Goal: Task Accomplishment & Management: Complete application form

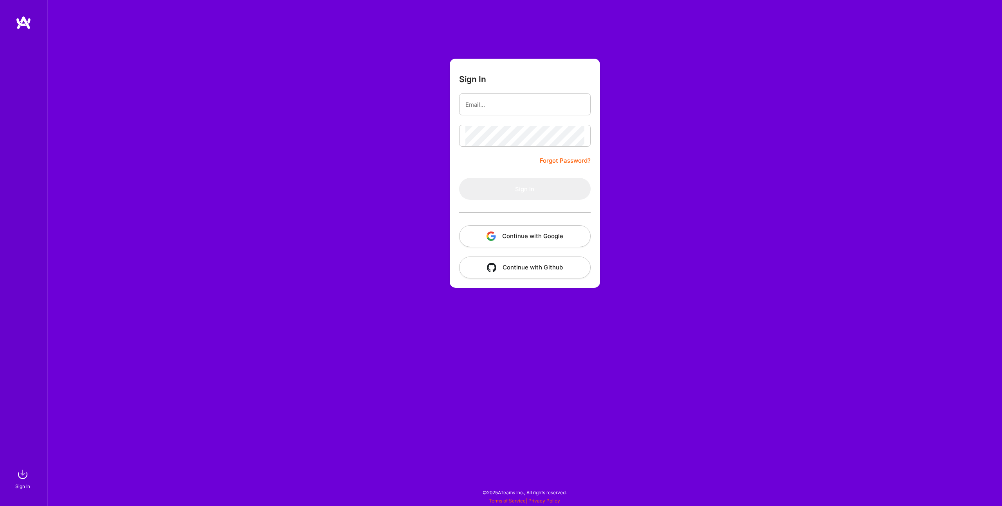
click at [506, 242] on button "Continue with Google" at bounding box center [524, 236] width 131 height 22
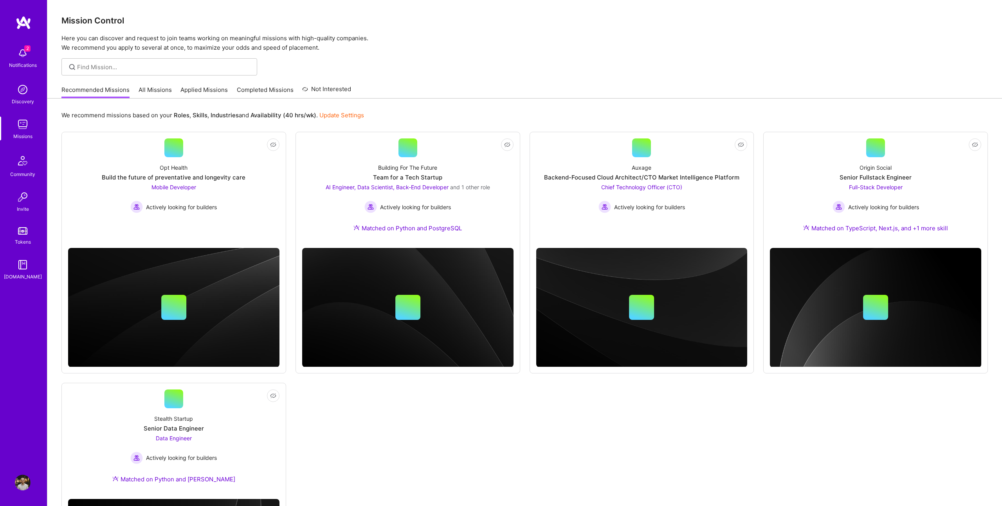
click at [21, 56] on img at bounding box center [23, 53] width 16 height 16
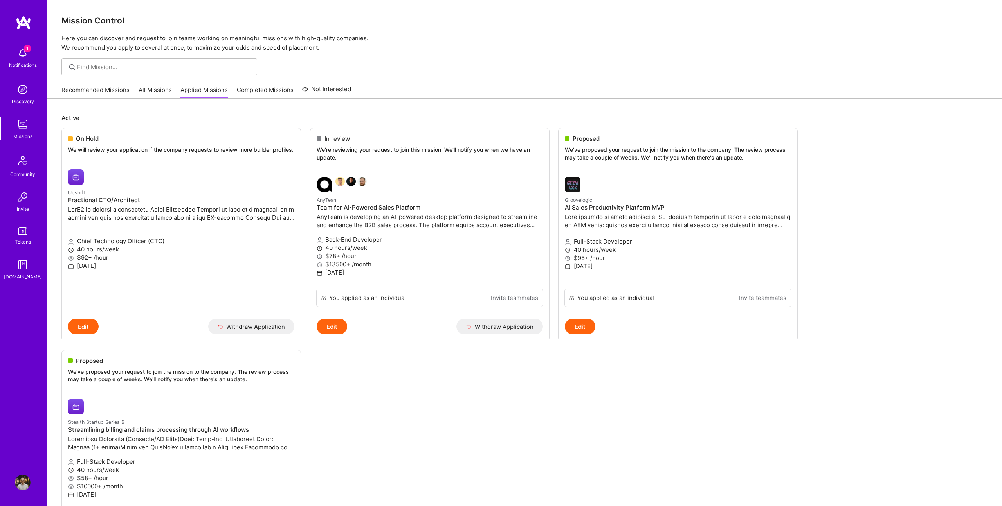
click at [482, 393] on ul "On Hold We will review your application if the company requests to review more …" at bounding box center [524, 342] width 926 height 429
